Goal: Find specific page/section: Find specific page/section

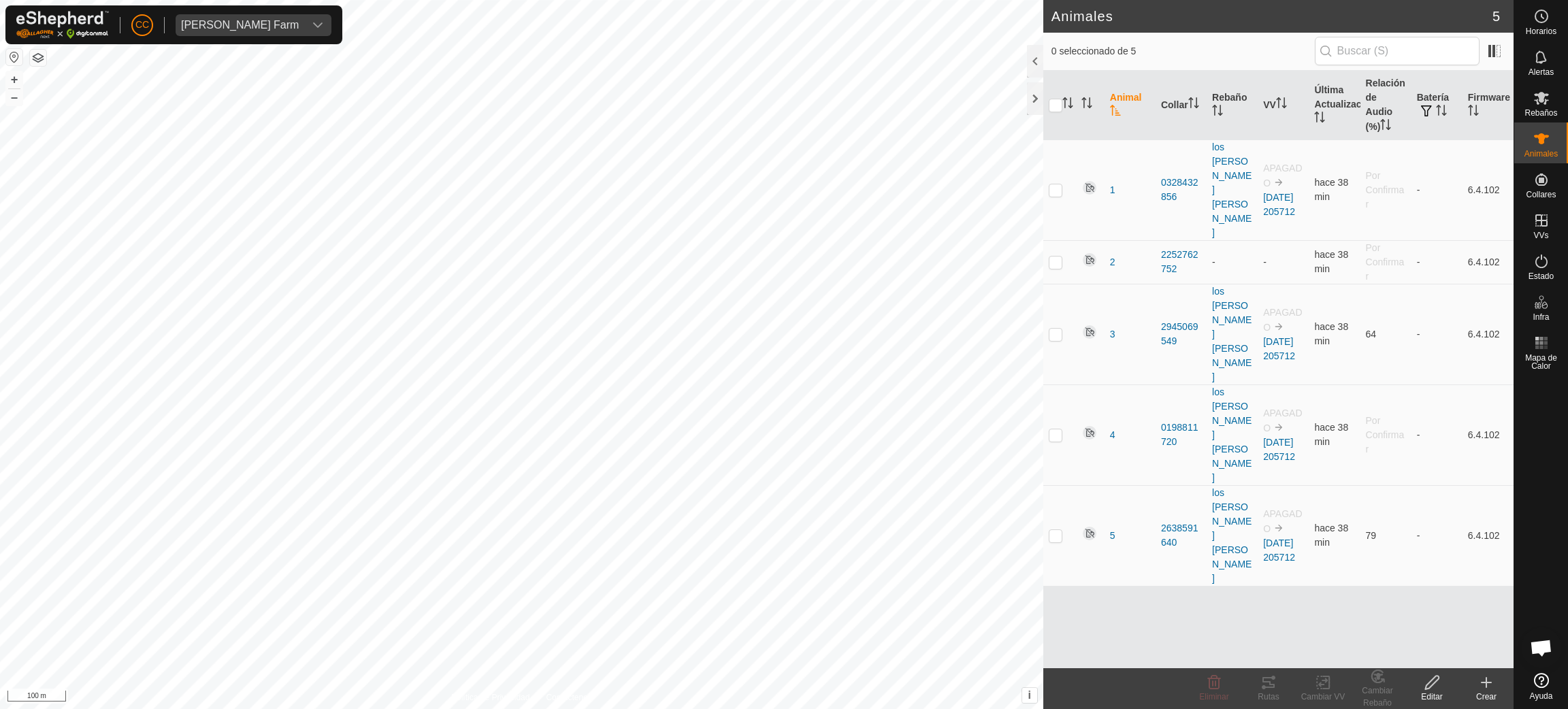
scroll to position [1109, 0]
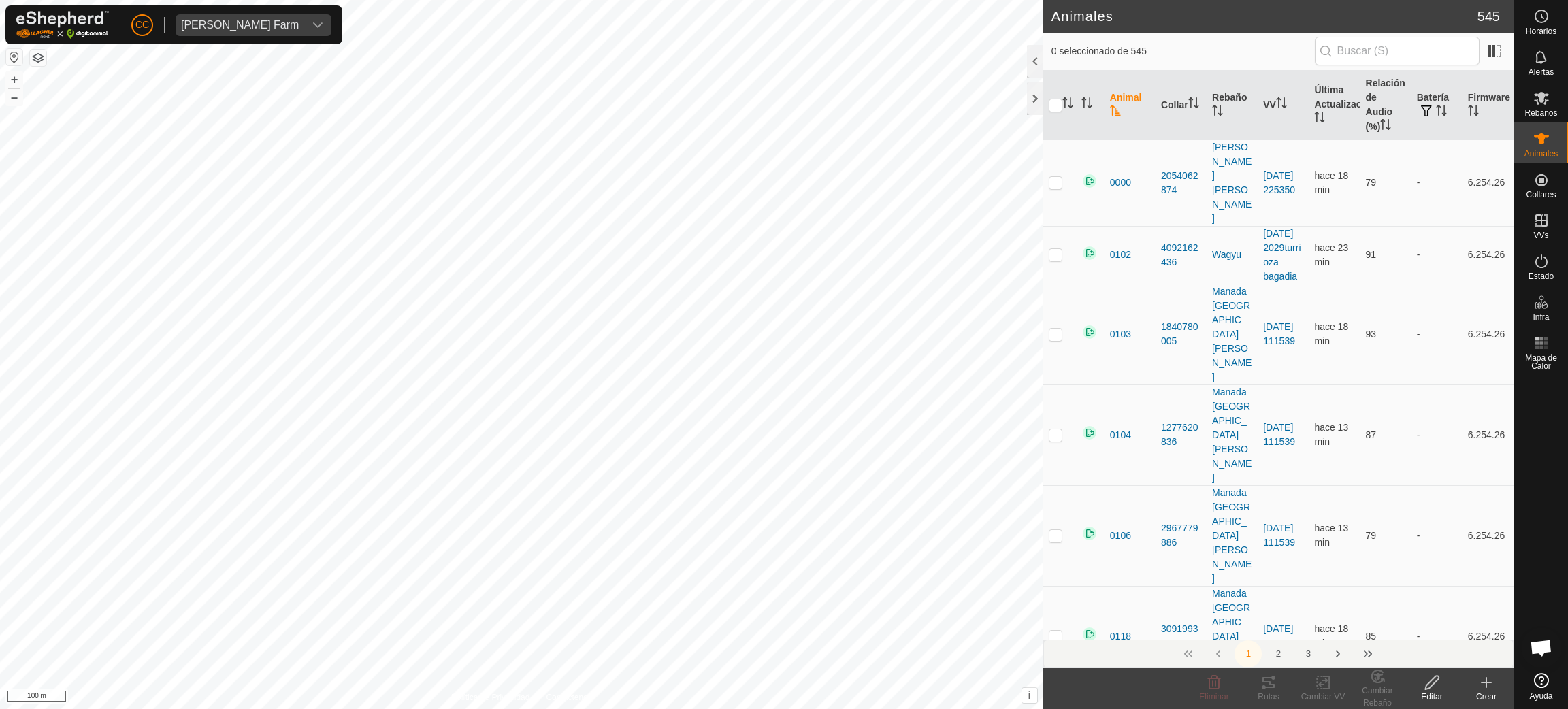
scroll to position [1109, 0]
click at [190, 27] on div "[PERSON_NAME] Farm" at bounding box center [240, 25] width 118 height 11
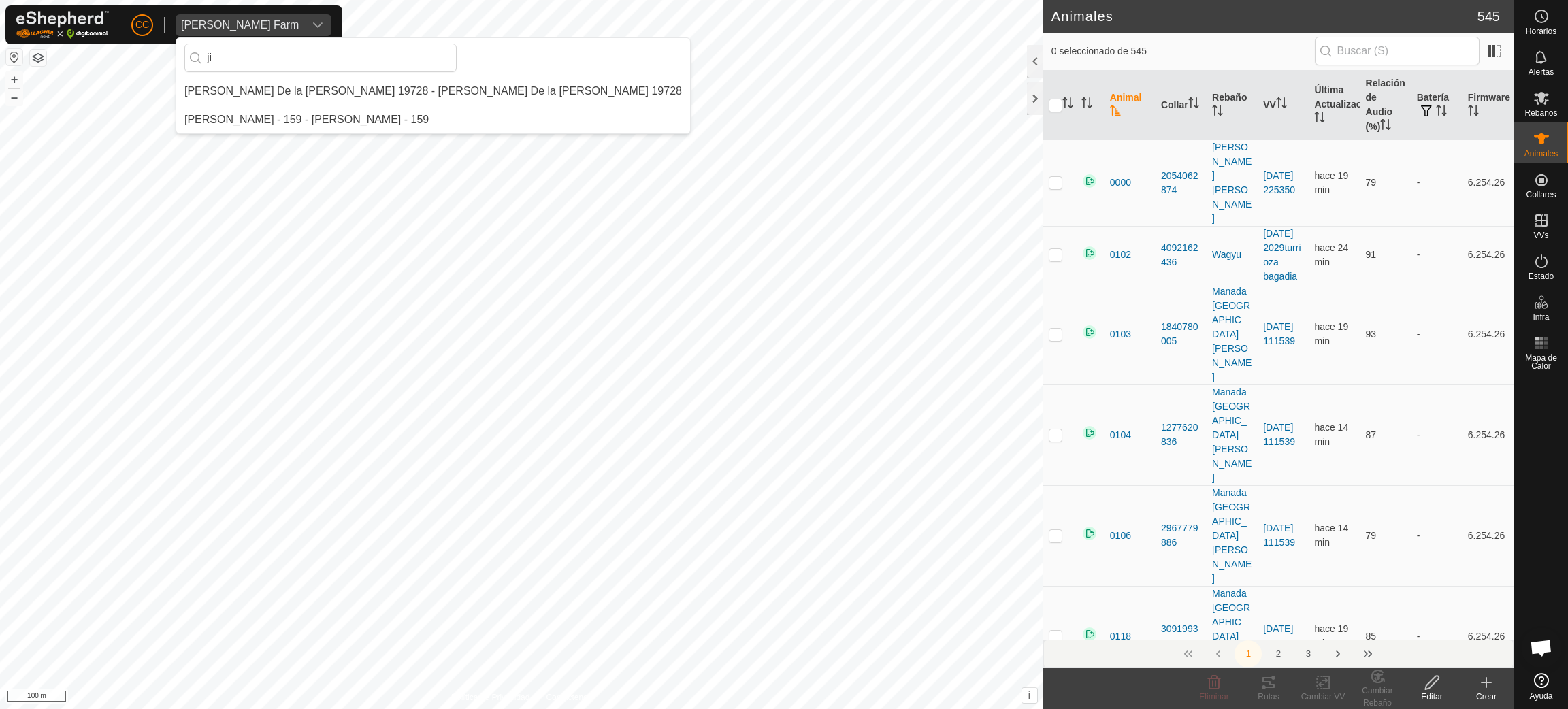
scroll to position [0, 0]
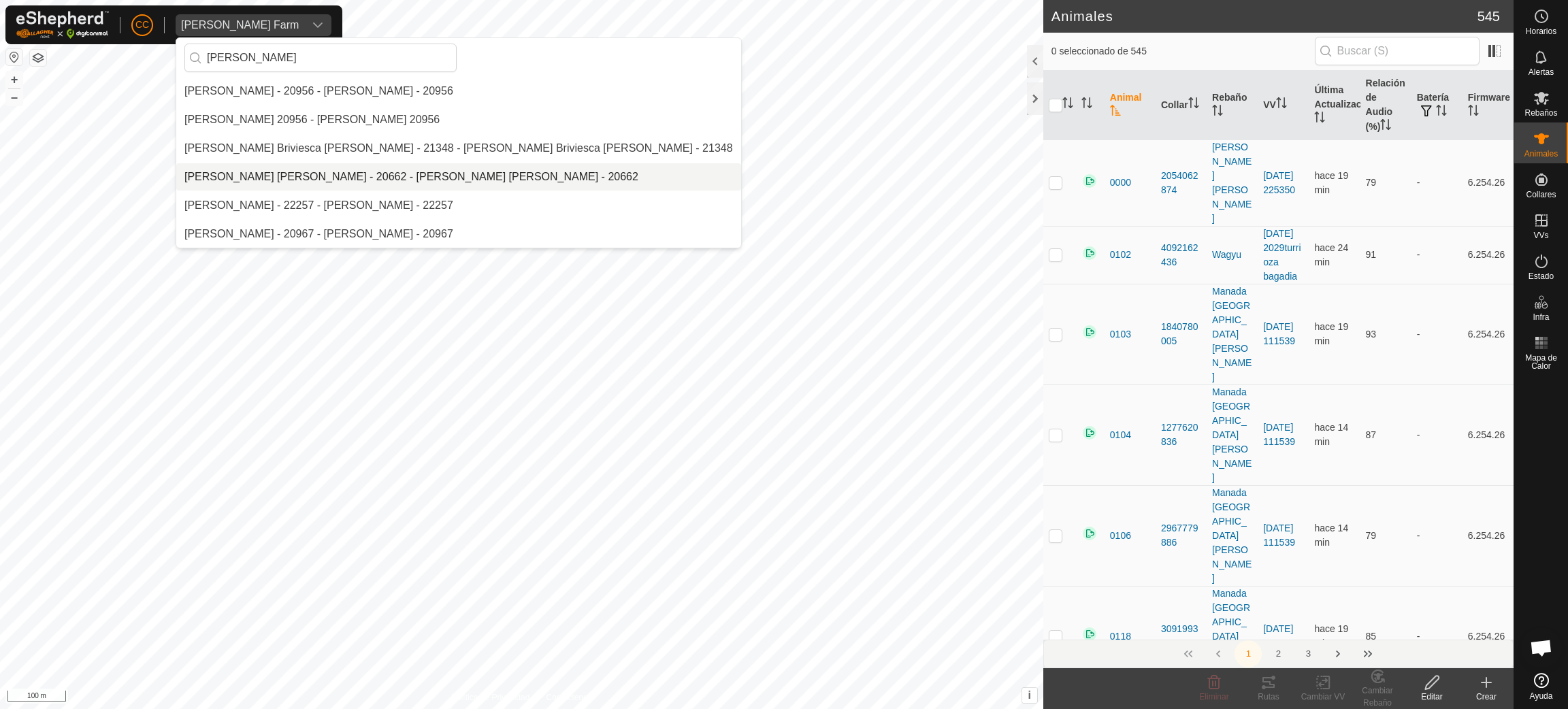
type input "[PERSON_NAME]"
drag, startPoint x: 272, startPoint y: 174, endPoint x: 284, endPoint y: 158, distance: 20.0
click at [275, 171] on li "[PERSON_NAME] [PERSON_NAME] - 20662 - [PERSON_NAME] [PERSON_NAME] - 20662" at bounding box center [459, 177] width 565 height 27
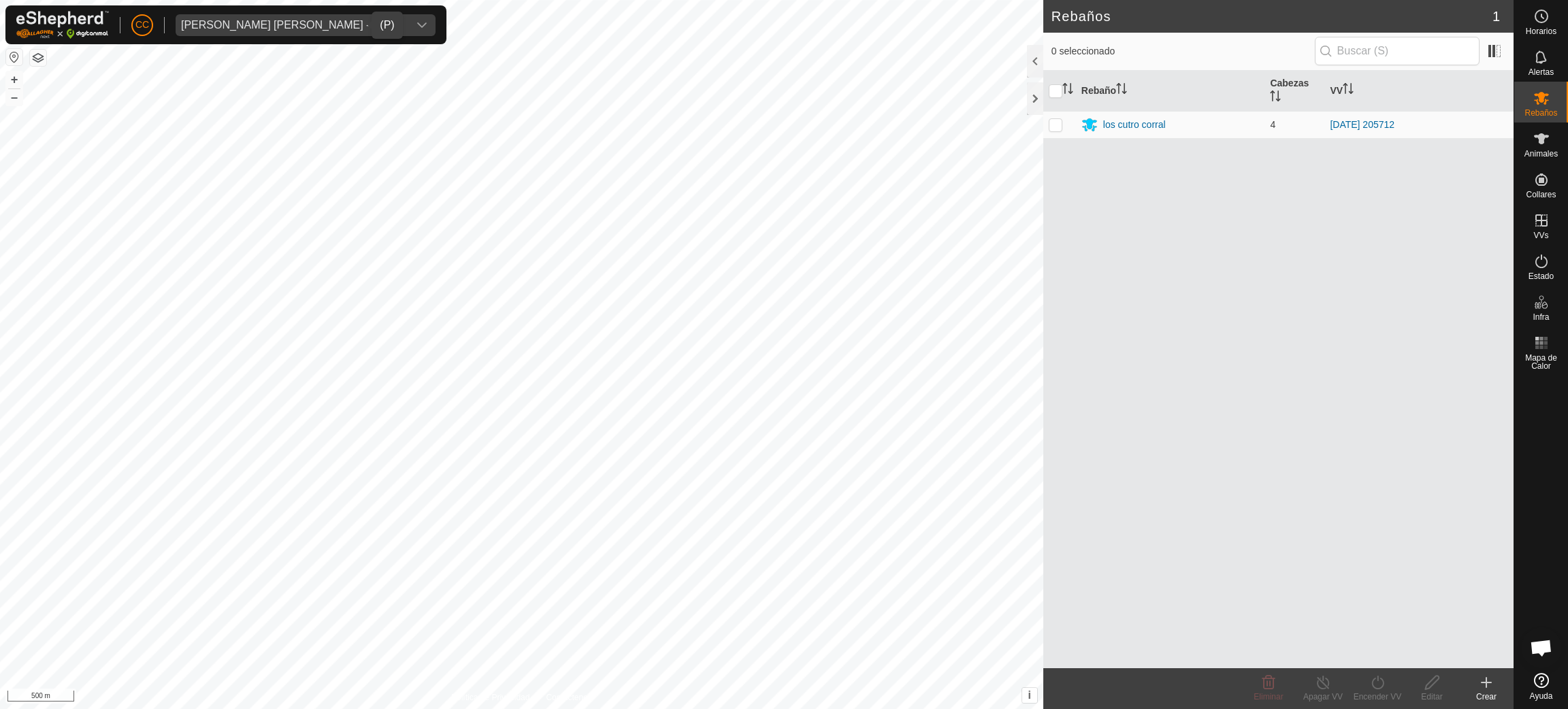
click at [16, 56] on button "button" at bounding box center [14, 57] width 16 height 16
click at [1541, 138] on icon at bounding box center [1541, 139] width 15 height 11
